Goal: Task Accomplishment & Management: Use online tool/utility

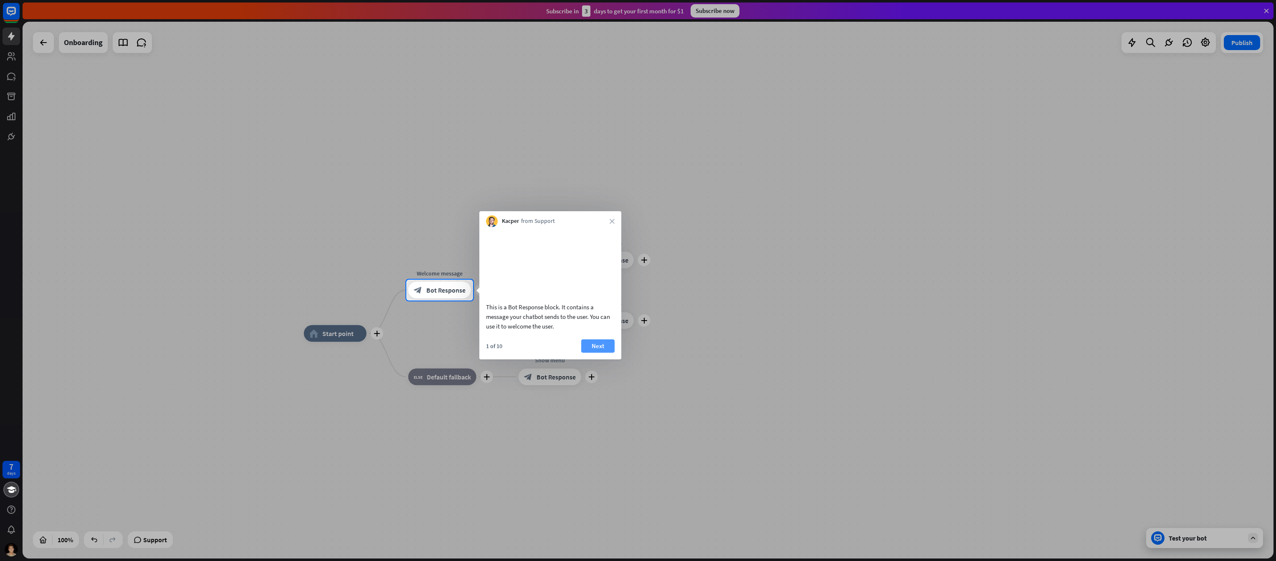
click at [592, 353] on button "Next" at bounding box center [597, 346] width 33 height 13
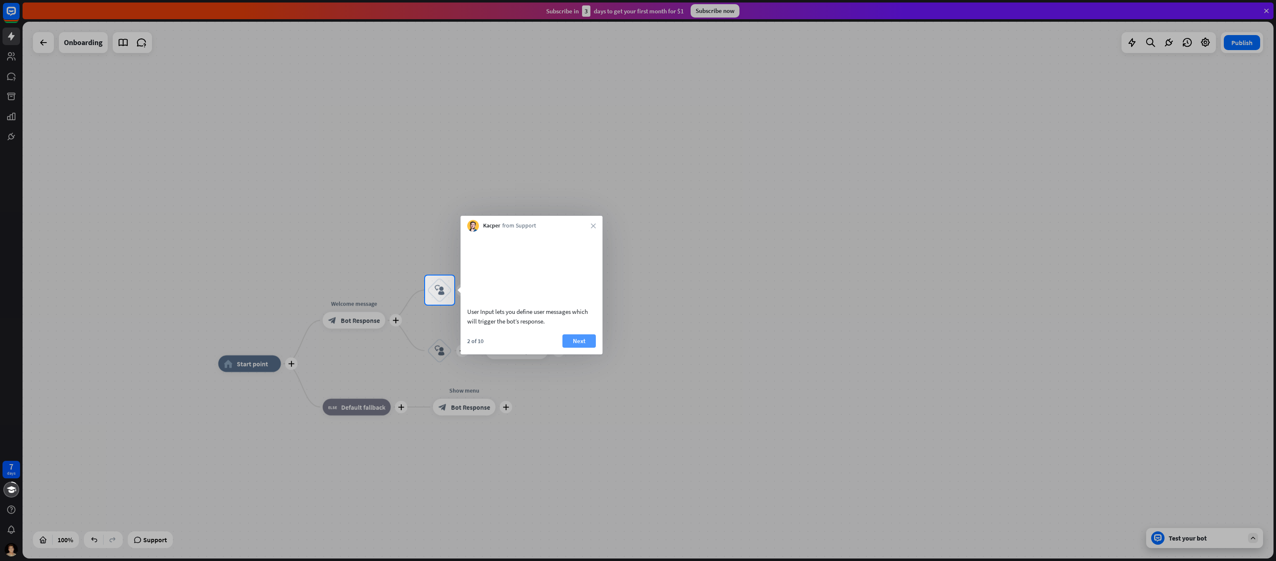
click at [575, 348] on button "Next" at bounding box center [579, 341] width 33 height 13
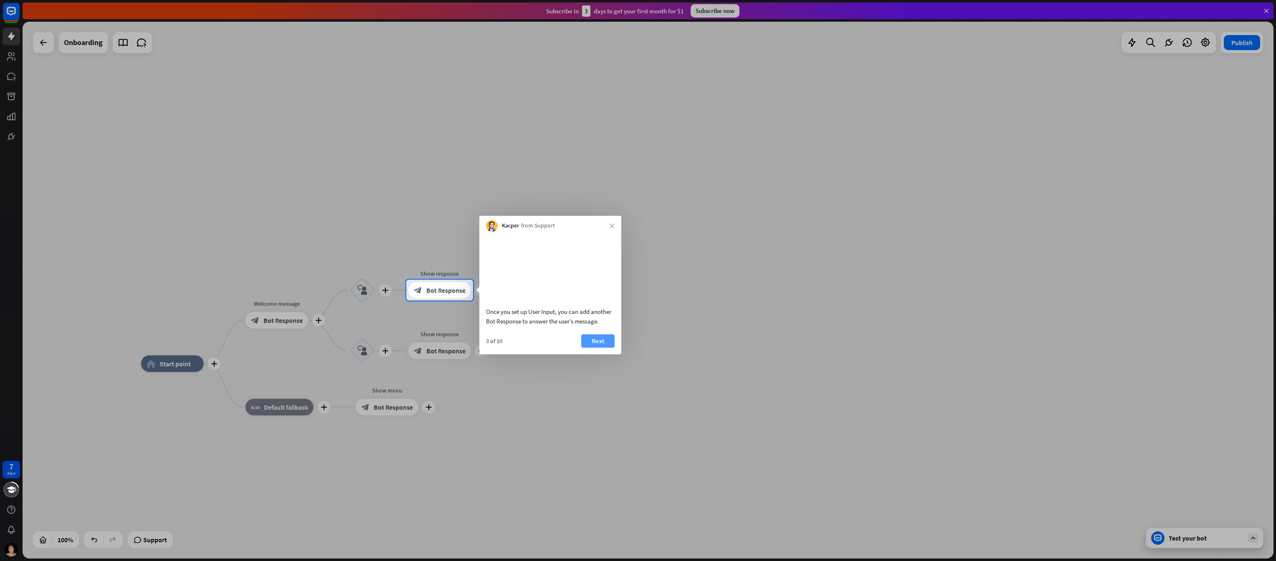
click at [596, 348] on button "Next" at bounding box center [597, 341] width 33 height 13
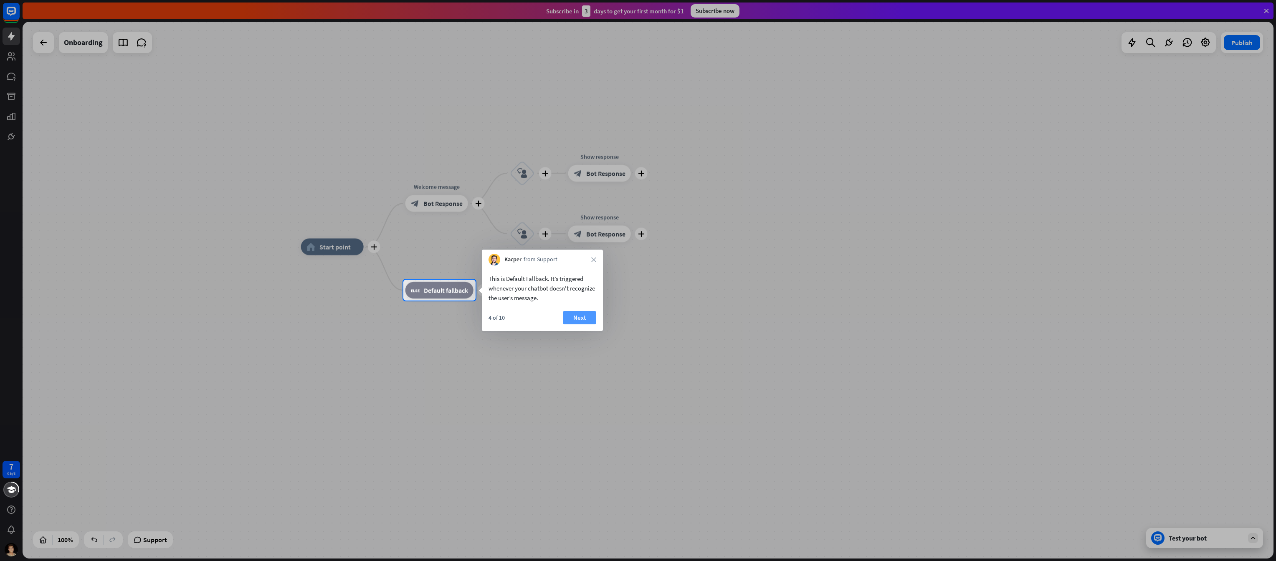
click at [588, 319] on button "Next" at bounding box center [579, 317] width 33 height 13
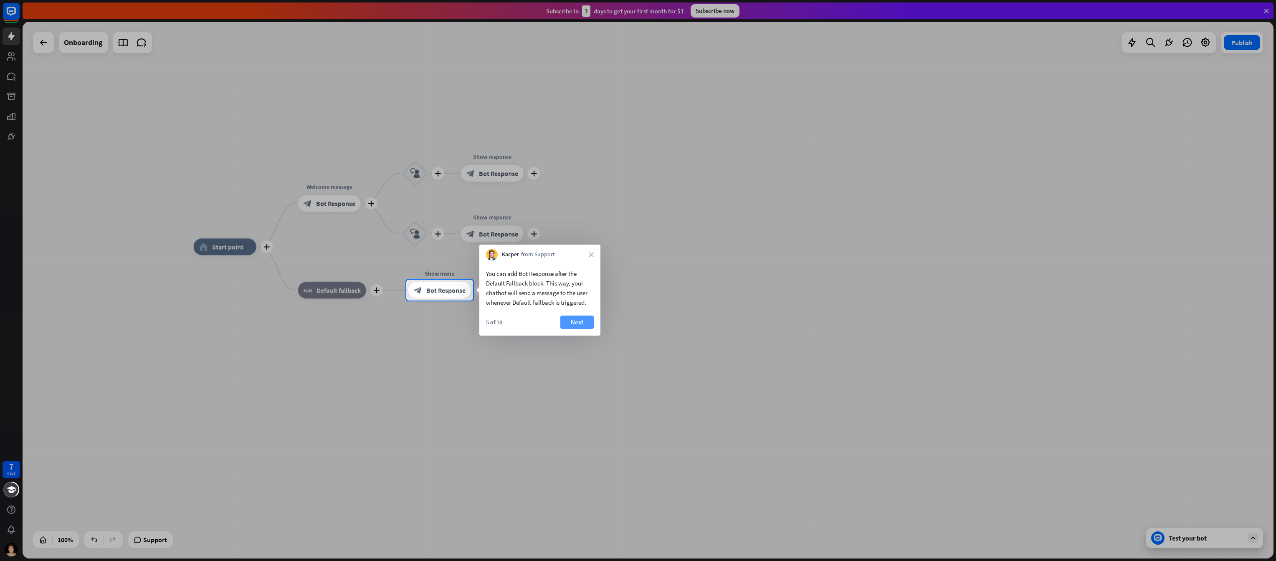
click at [568, 326] on button "Next" at bounding box center [576, 322] width 33 height 13
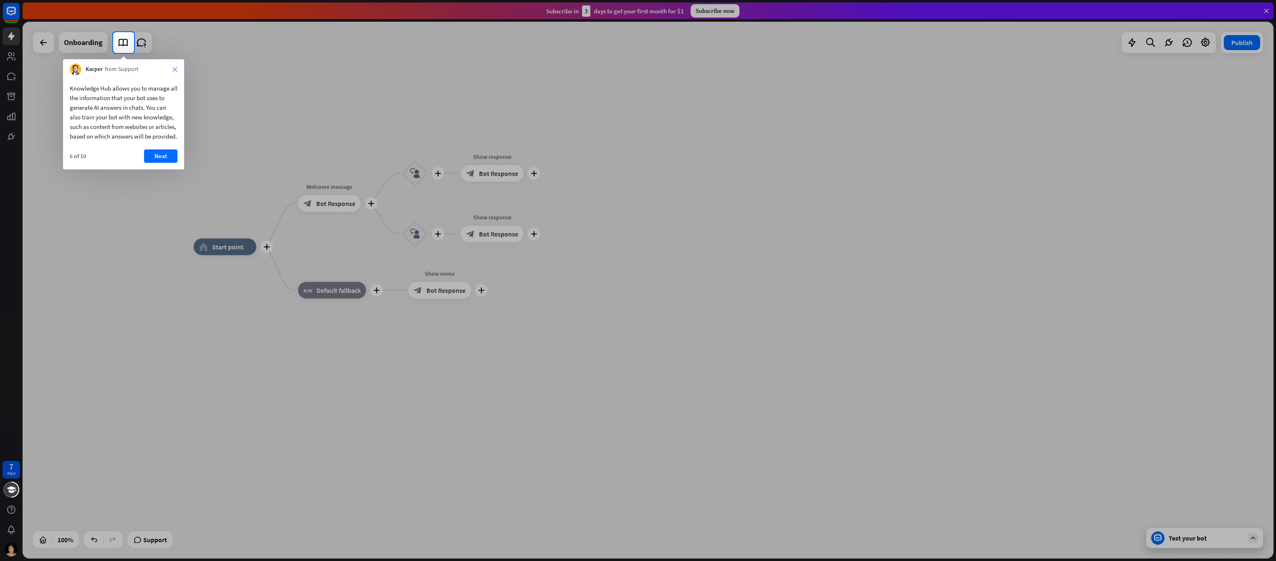
click at [175, 71] on icon "close" at bounding box center [174, 69] width 5 height 5
click at [137, 126] on button "Yes, leave" at bounding box center [152, 123] width 52 height 13
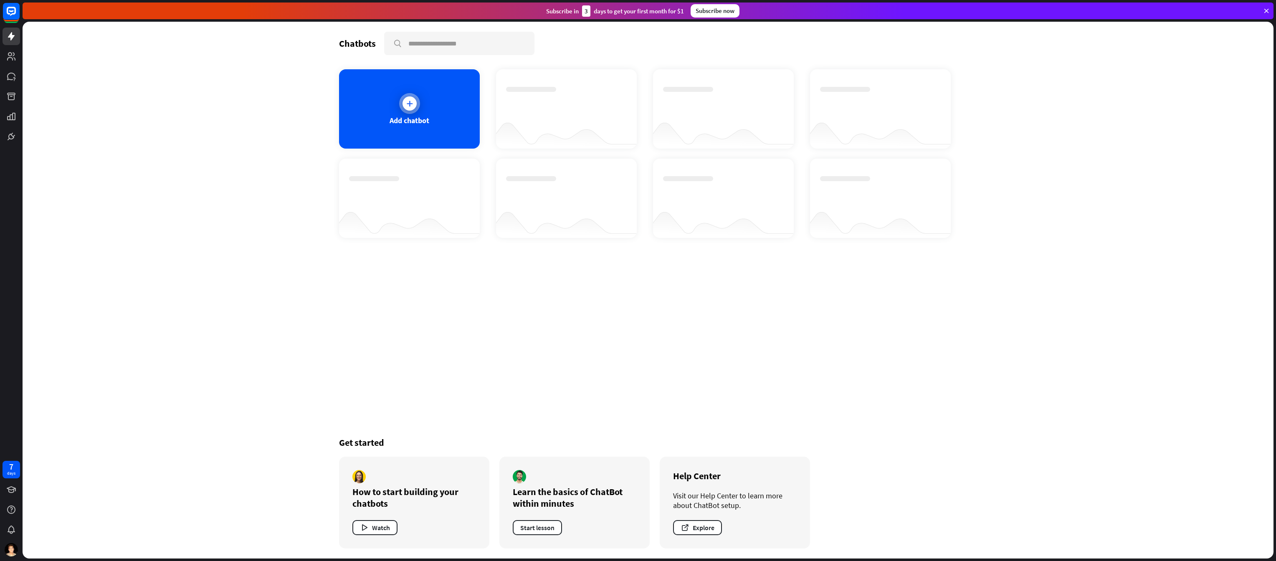
click at [421, 102] on div "Add chatbot" at bounding box center [409, 108] width 141 height 79
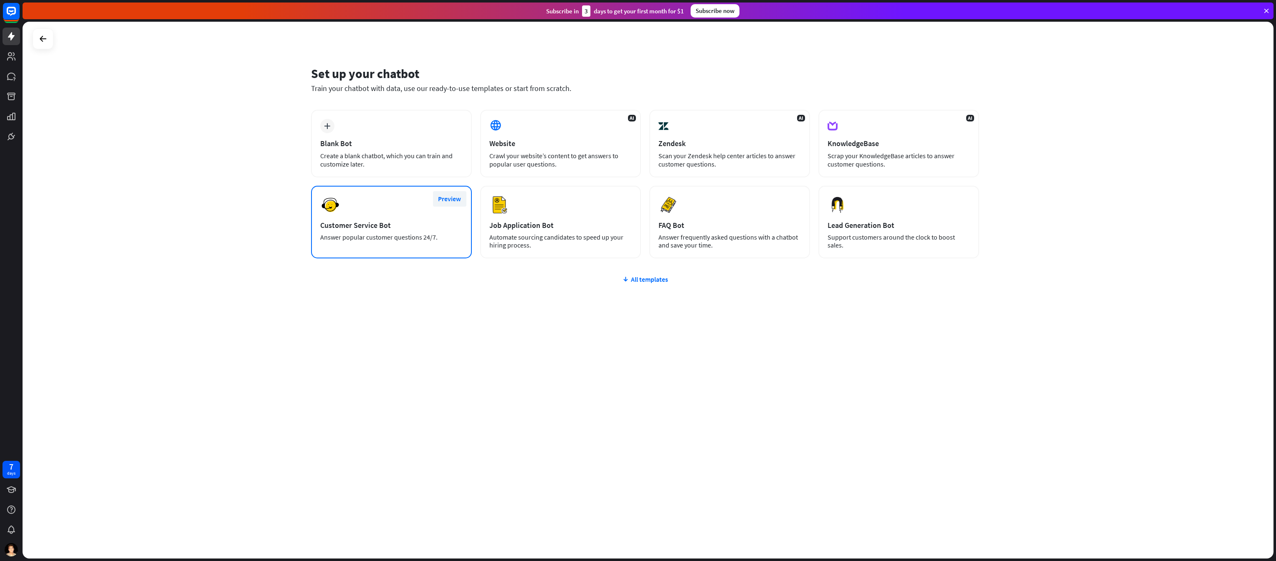
click at [456, 199] on button "Preview" at bounding box center [449, 198] width 33 height 15
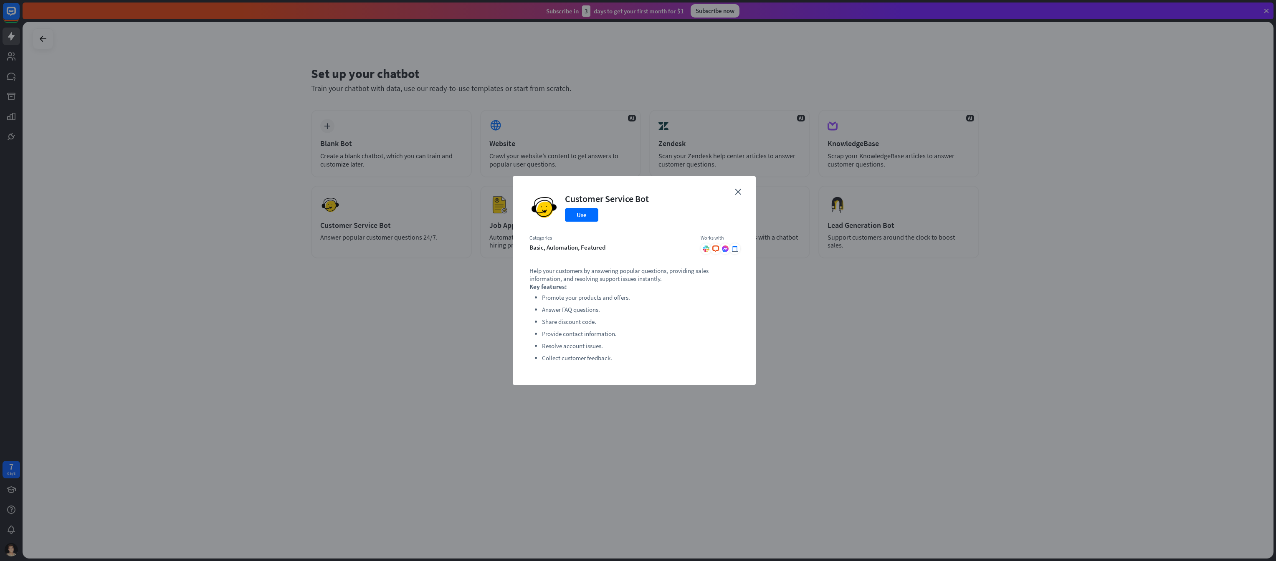
click at [741, 188] on div "close Customer Service Bot Use Categories basic, automation, featured Works wit…" at bounding box center [634, 280] width 243 height 209
click at [736, 192] on icon "close" at bounding box center [738, 192] width 6 height 6
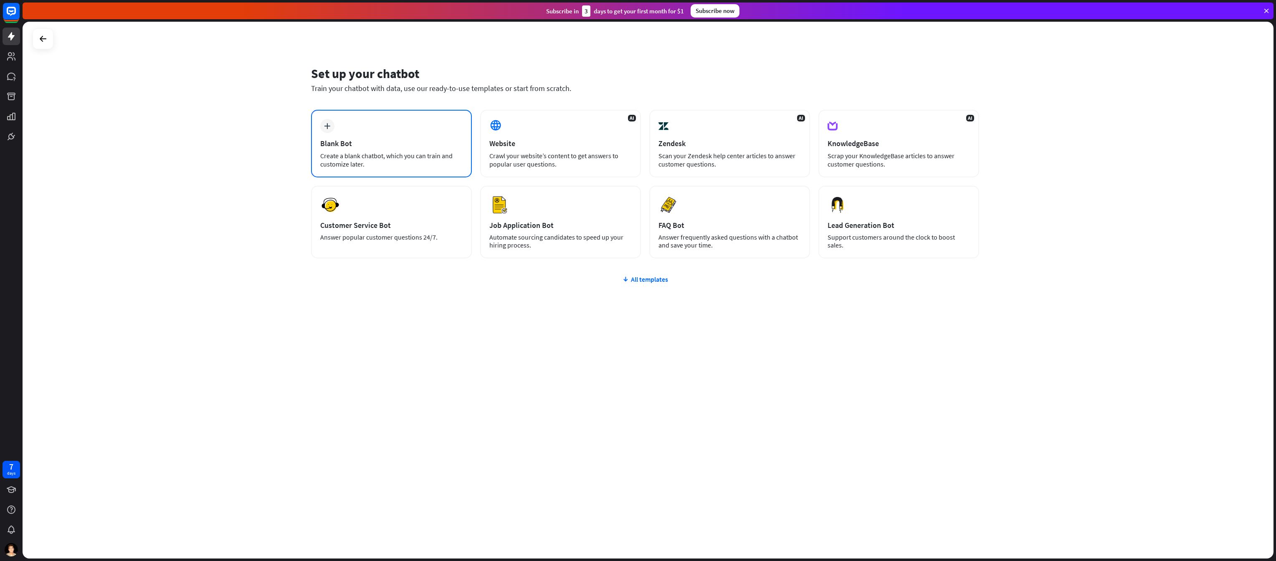
click at [393, 152] on div "Create a blank chatbot, which you can train and customize later." at bounding box center [391, 160] width 142 height 17
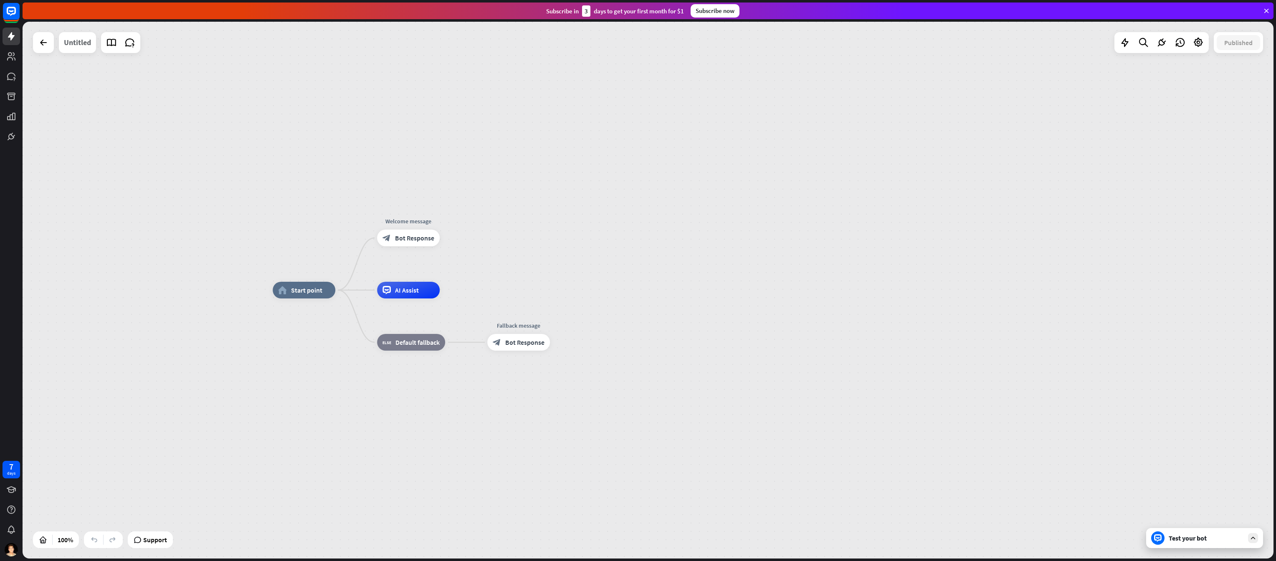
click at [67, 49] on div "Untitled" at bounding box center [77, 42] width 27 height 21
click at [41, 41] on icon at bounding box center [43, 43] width 10 height 10
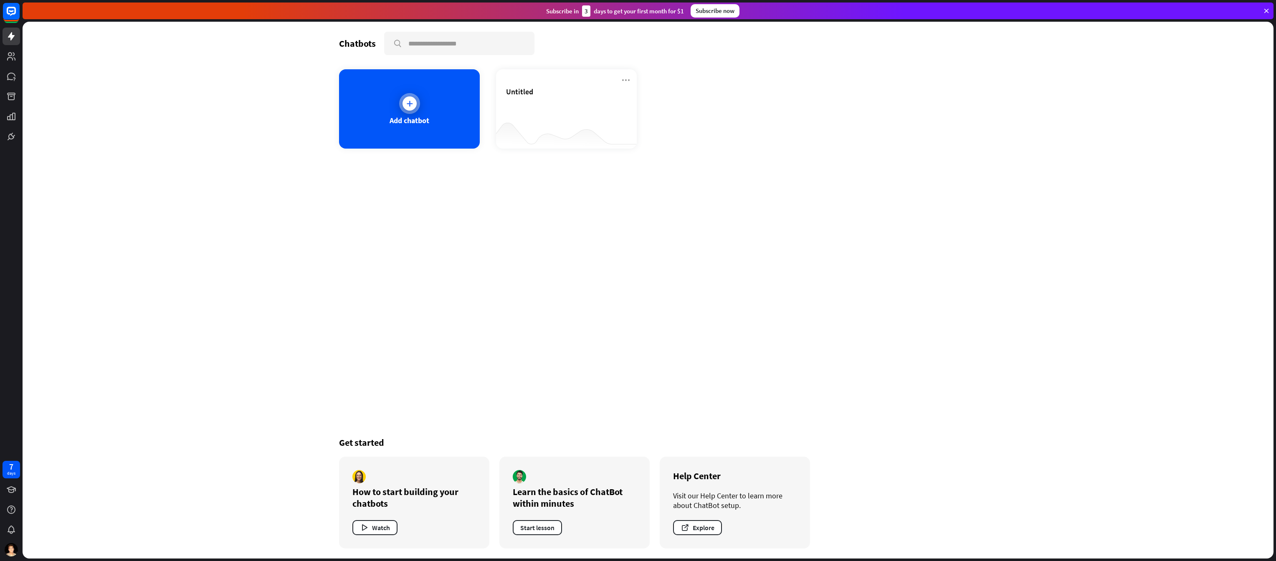
click at [410, 105] on icon at bounding box center [410, 103] width 8 height 8
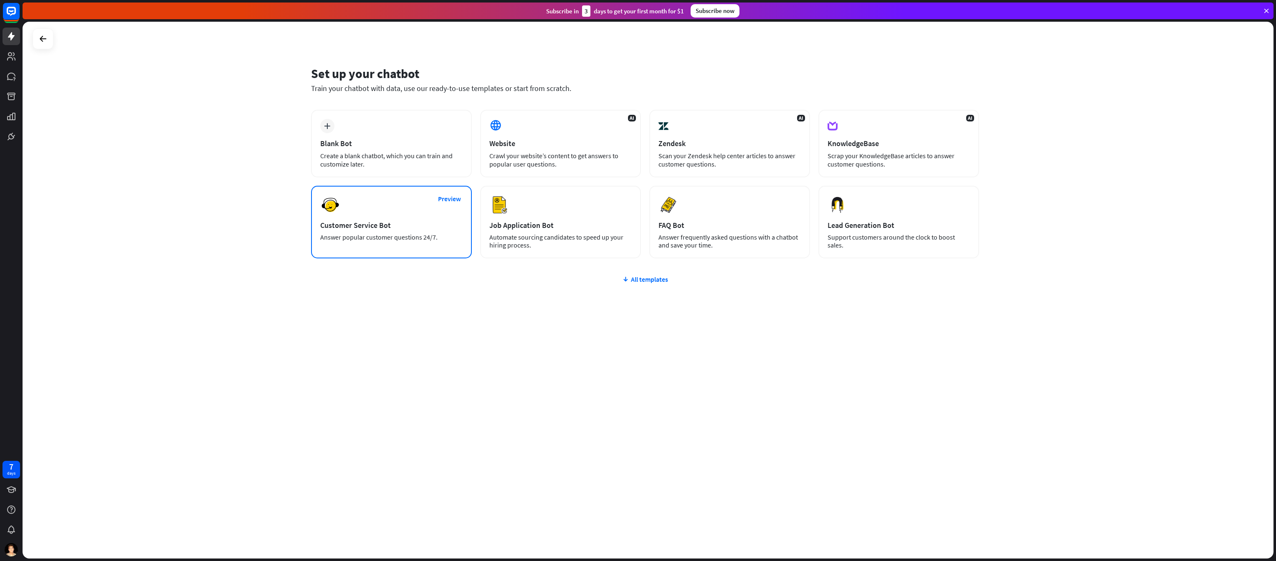
click at [379, 237] on div "Answer popular customer questions 24/7." at bounding box center [391, 237] width 142 height 8
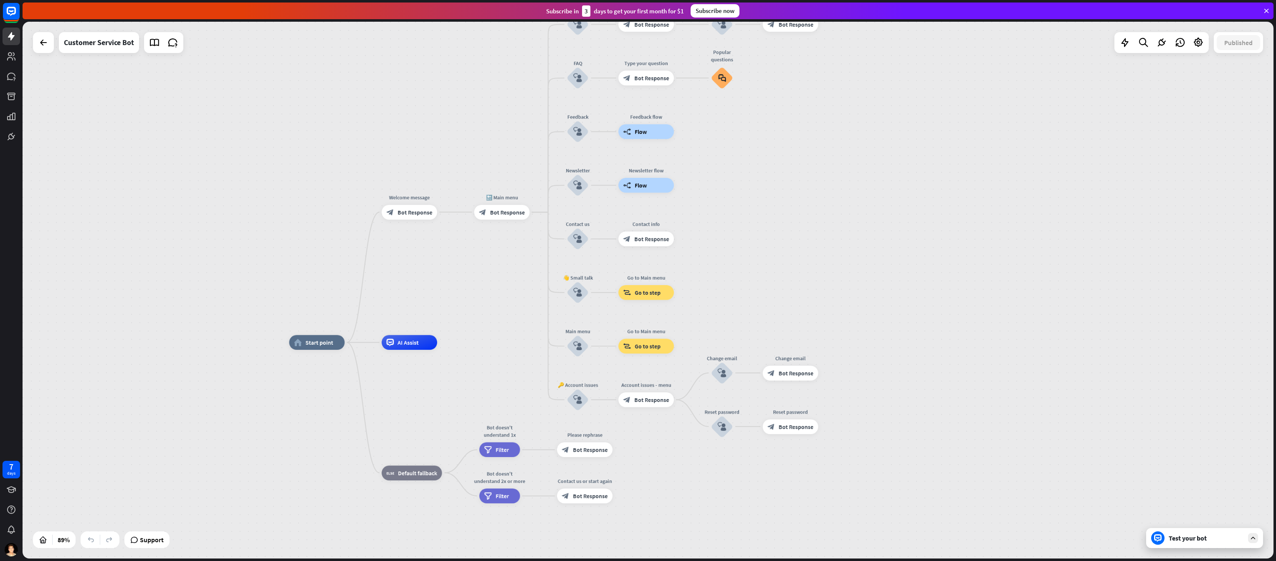
drag, startPoint x: 507, startPoint y: 208, endPoint x: 498, endPoint y: 267, distance: 59.7
click at [498, 267] on div "home_2 Start point Welcome message block_bot_response Bot Response 🔙 Main menu …" at bounding box center [648, 290] width 1251 height 537
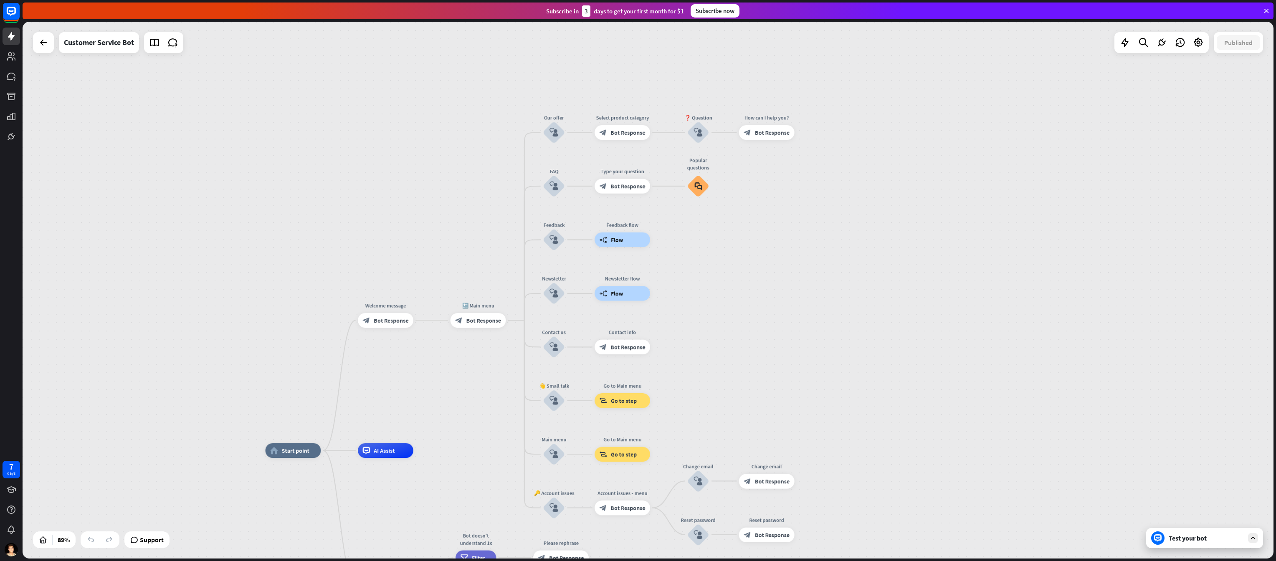
drag, startPoint x: 484, startPoint y: 91, endPoint x: 460, endPoint y: 199, distance: 110.8
click at [460, 199] on div "home_2 Start point Welcome message block_bot_response Bot Response 🔙 Main menu …" at bounding box center [648, 290] width 1251 height 537
click at [554, 193] on div "block_user_input" at bounding box center [554, 186] width 22 height 22
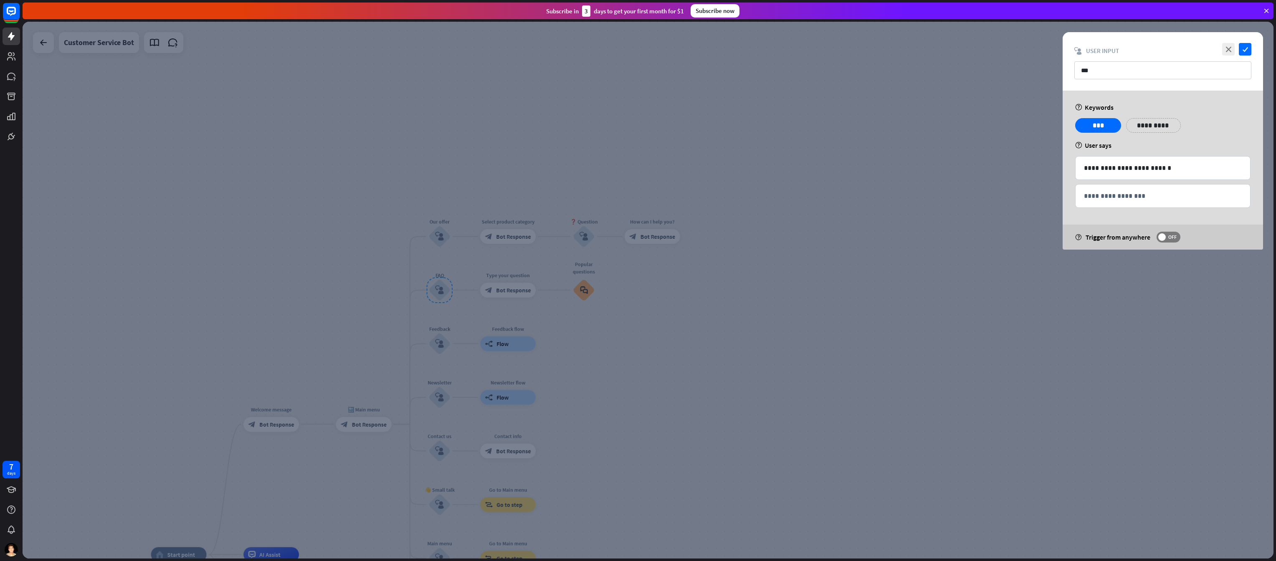
click at [978, 276] on div at bounding box center [648, 290] width 1251 height 537
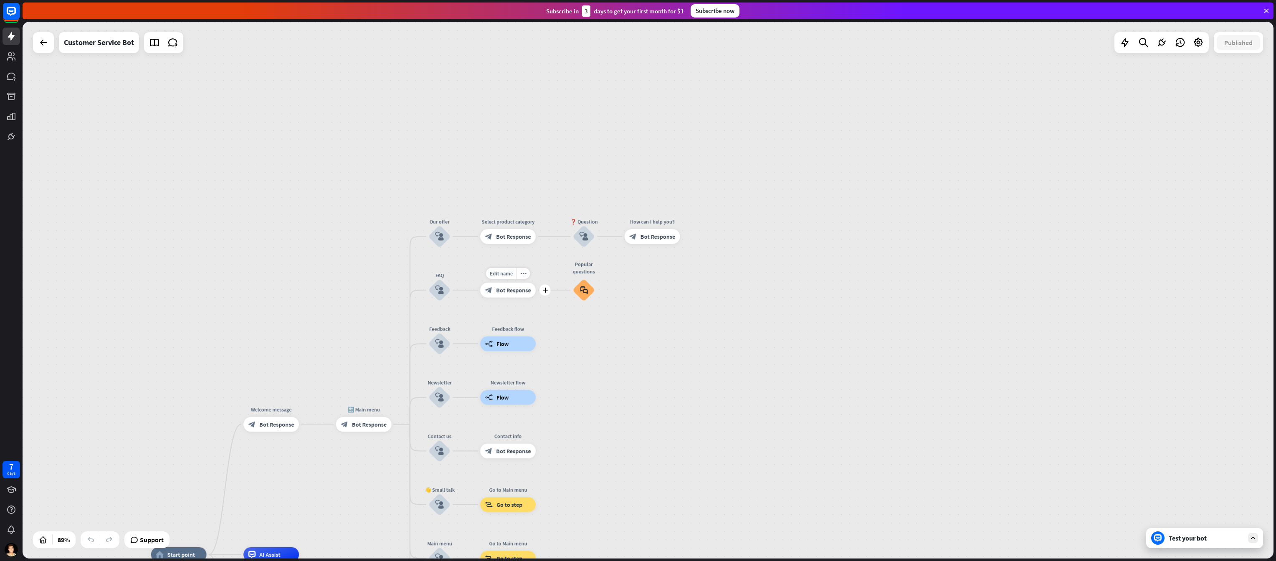
click at [504, 294] on div "block_bot_response Bot Response" at bounding box center [508, 290] width 56 height 15
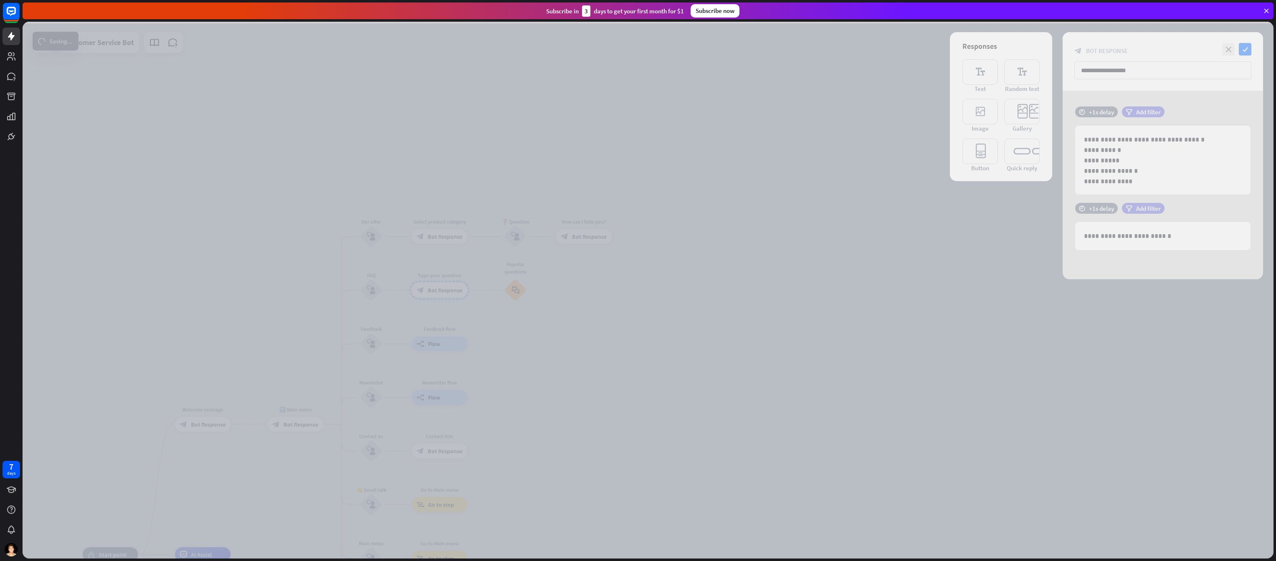
scroll to position [1, 0]
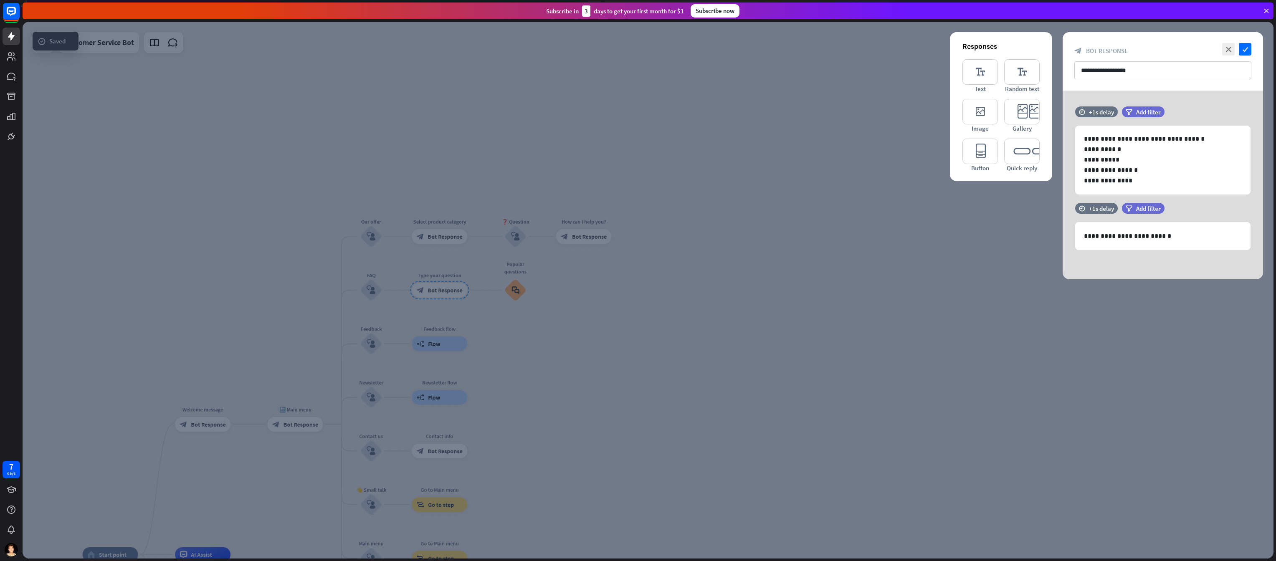
click at [795, 307] on div at bounding box center [648, 290] width 1251 height 537
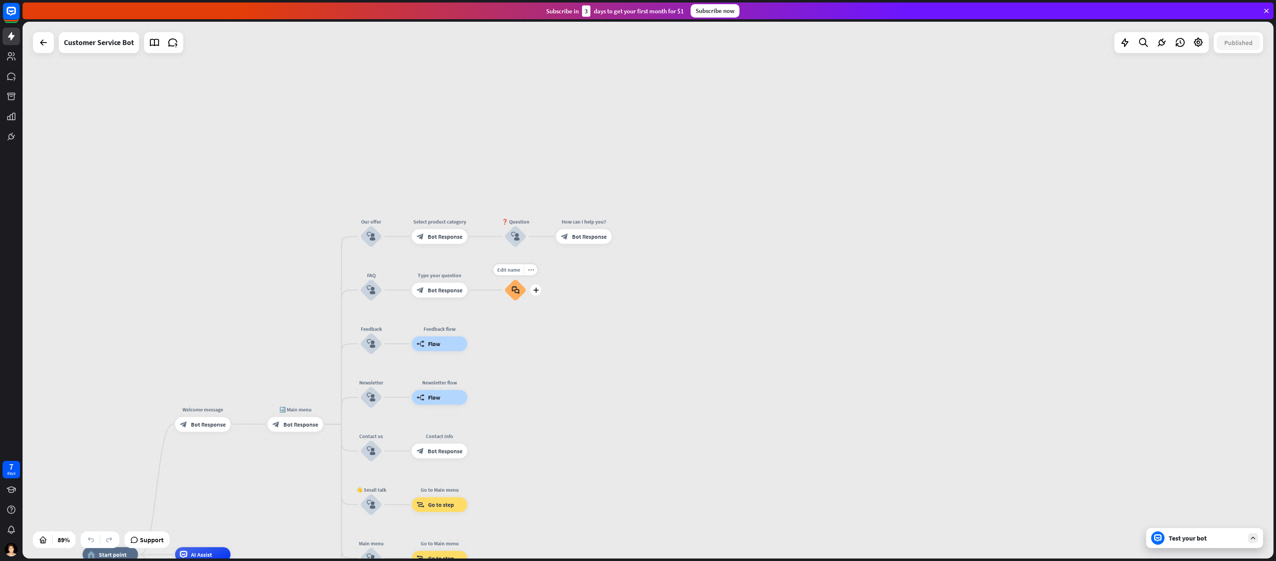
click at [515, 293] on icon "block_faq" at bounding box center [516, 290] width 8 height 8
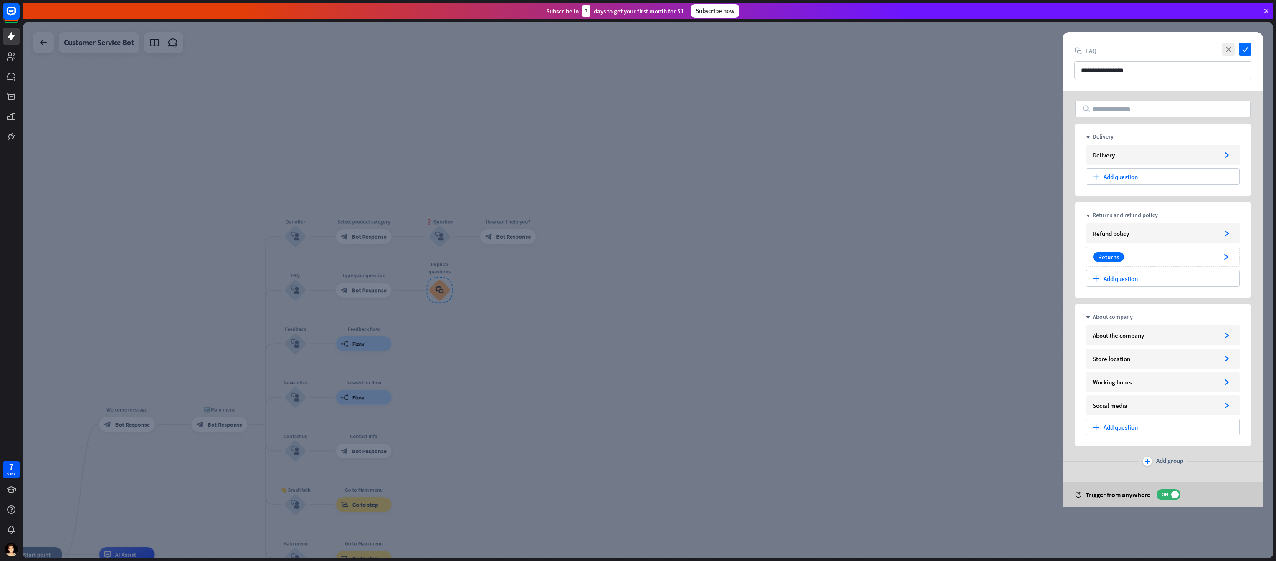
click at [940, 301] on div at bounding box center [648, 290] width 1251 height 537
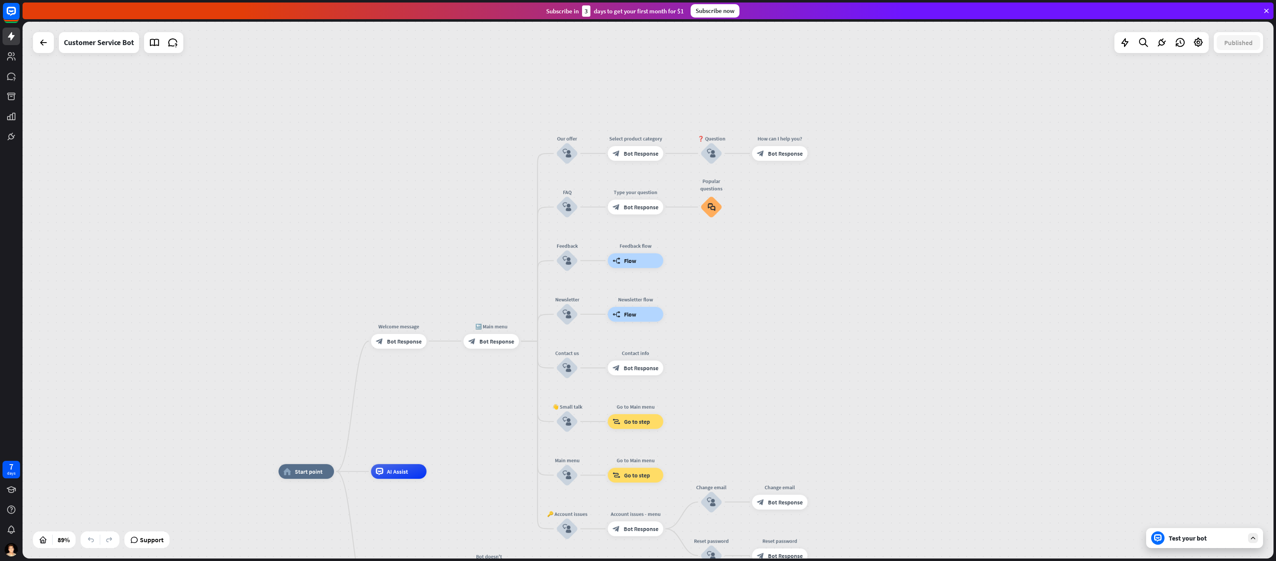
drag, startPoint x: 505, startPoint y: 171, endPoint x: 815, endPoint y: 66, distance: 328.1
click at [815, 66] on div "home_2 Start point Welcome message block_bot_response Bot Response 🔙 Main menu …" at bounding box center [648, 290] width 1251 height 537
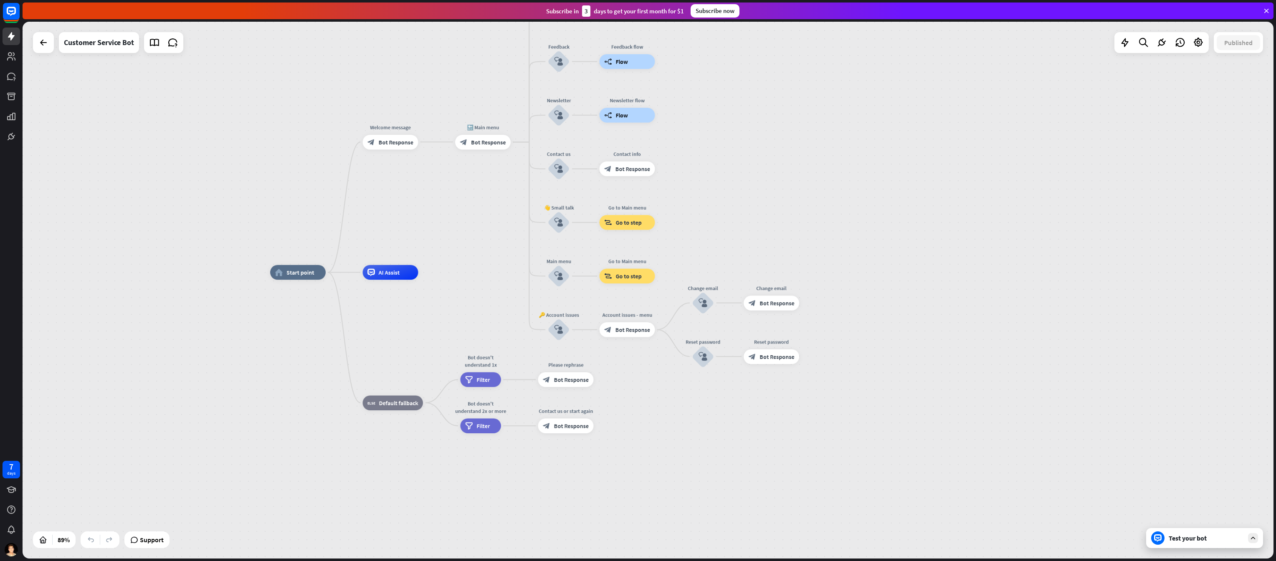
drag, startPoint x: 444, startPoint y: 145, endPoint x: 441, endPoint y: 99, distance: 45.6
click at [441, 99] on div "home_2 Start point Welcome message block_bot_response Bot Response 🔙 Main menu …" at bounding box center [648, 290] width 1251 height 537
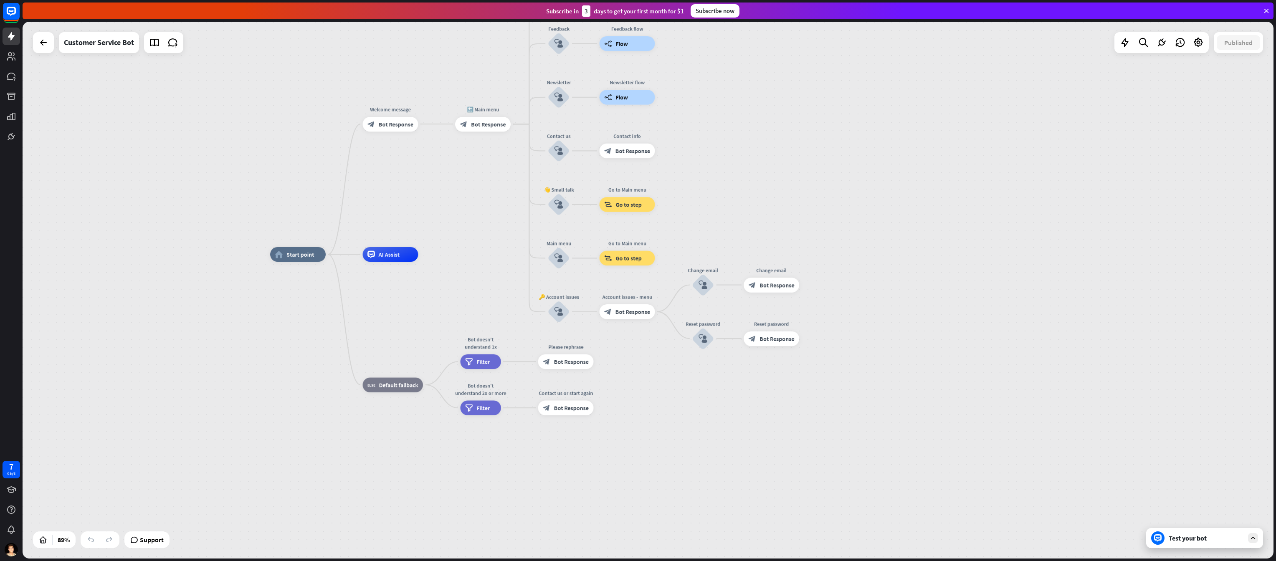
click at [33, 43] on div at bounding box center [43, 42] width 21 height 21
click at [38, 43] on div at bounding box center [43, 42] width 17 height 17
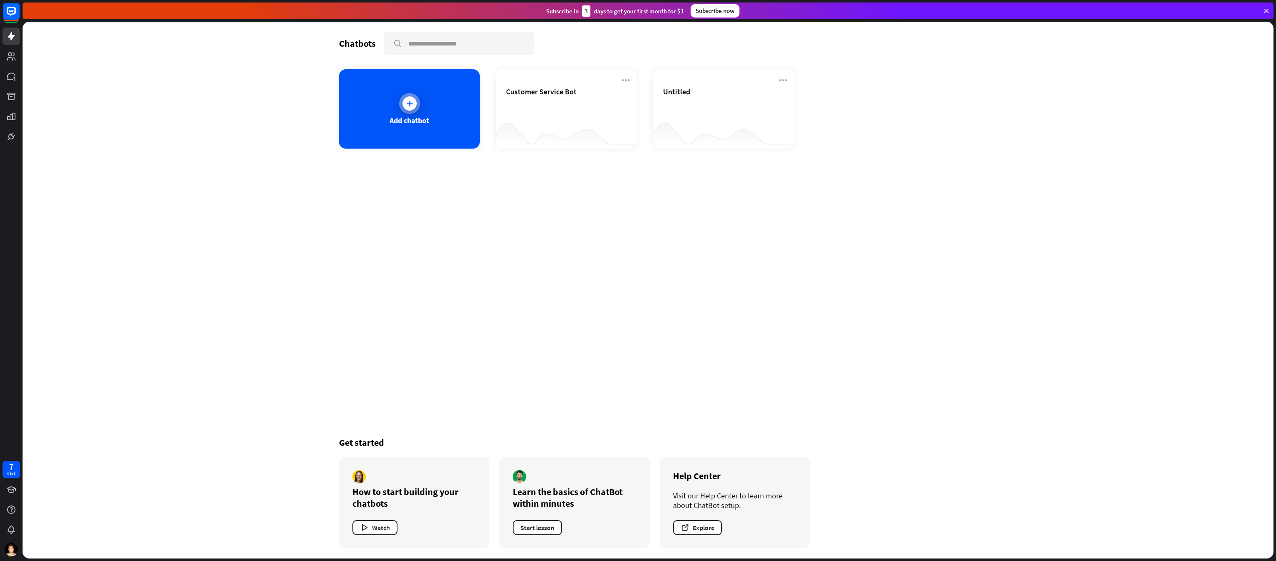
click at [412, 95] on div at bounding box center [409, 103] width 21 height 21
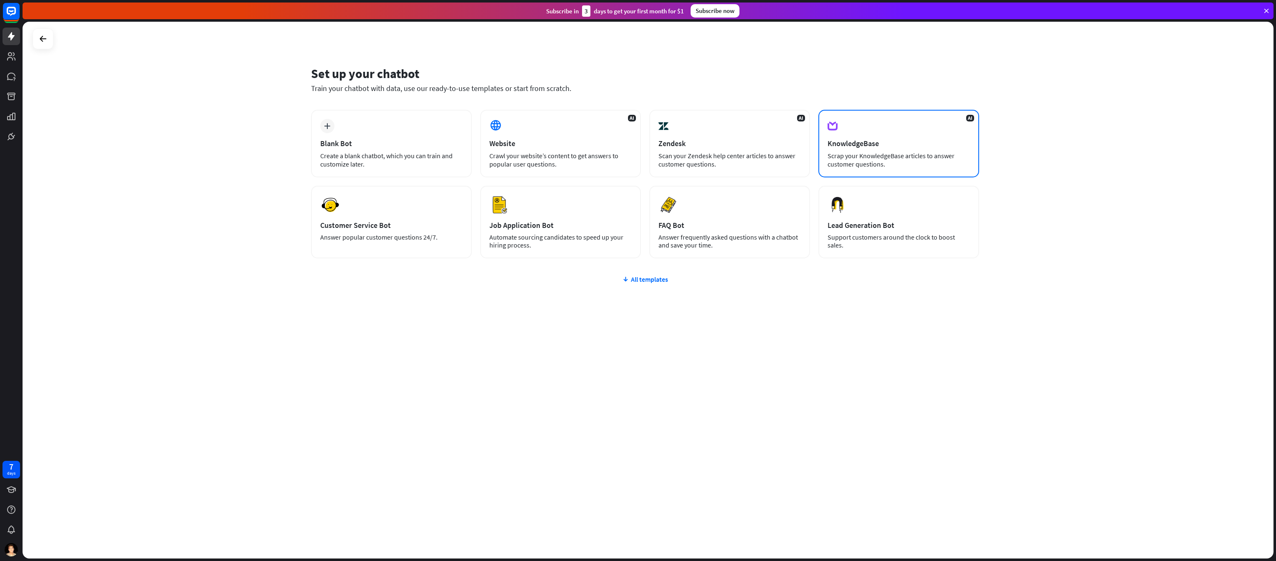
click at [862, 166] on div "Scrap your KnowledgeBase articles to answer customer questions." at bounding box center [899, 160] width 142 height 17
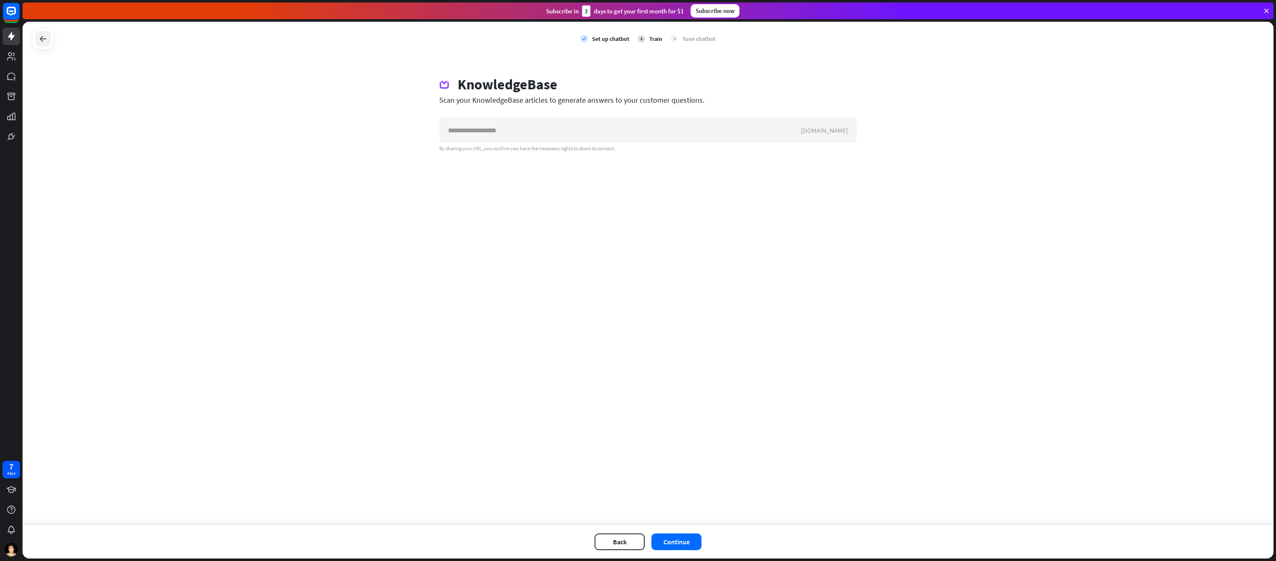
click at [41, 38] on icon at bounding box center [43, 39] width 10 height 10
